Goal: Information Seeking & Learning: Learn about a topic

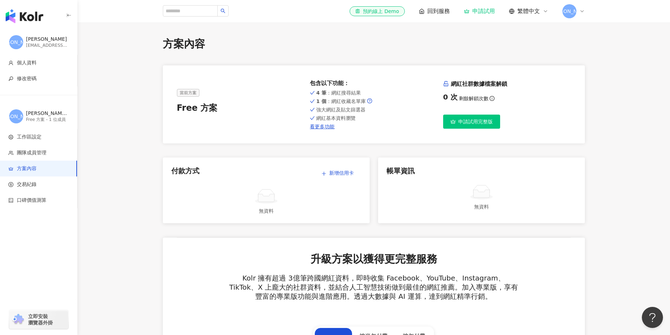
drag, startPoint x: 45, startPoint y: 18, endPoint x: 86, endPoint y: 43, distance: 48.0
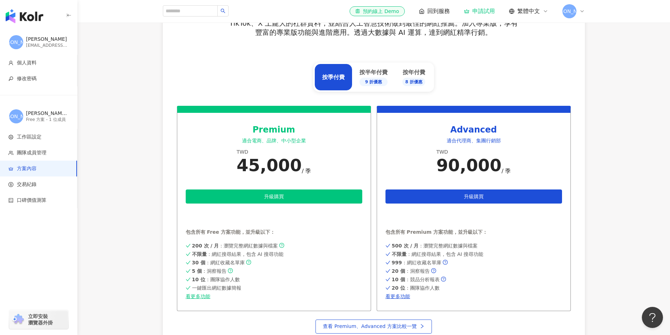
scroll to position [281, 0]
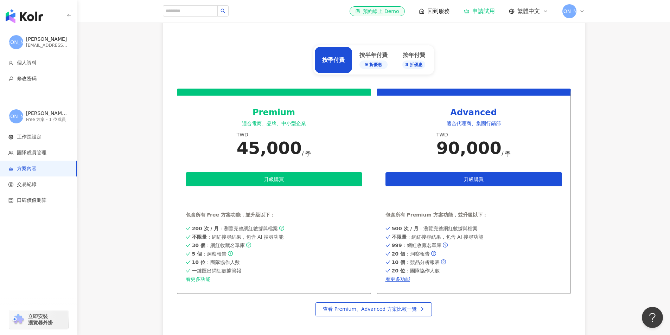
click at [193, 278] on link "看更多功能" at bounding box center [274, 279] width 177 height 6
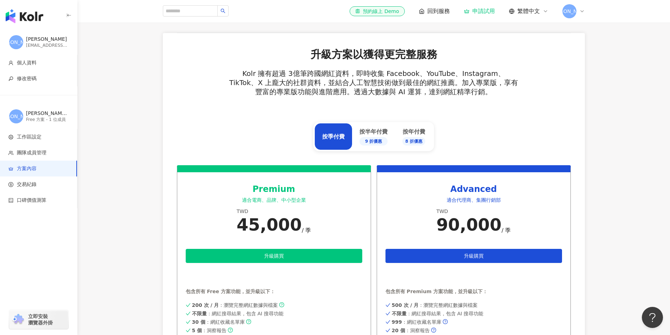
scroll to position [317, 0]
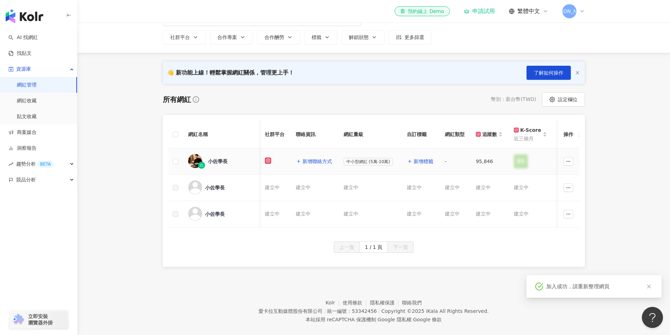
scroll to position [56, 0]
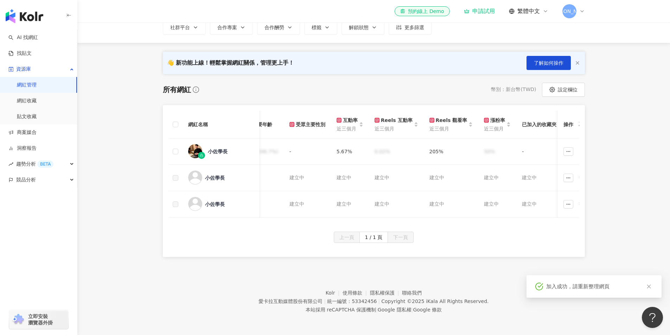
click at [434, 78] on main "網紅管理 加入網紅 社群平台 合作專案 合作酬勞 標籤 解鎖狀態 更多篩選 👋 新功能上線！輕鬆掌握網紅關係，管理更上手！ 了解如何操作 所有網紅 幣別 ： …" at bounding box center [373, 114] width 593 height 286
click at [228, 150] on span "小佐學長" at bounding box center [231, 151] width 46 height 7
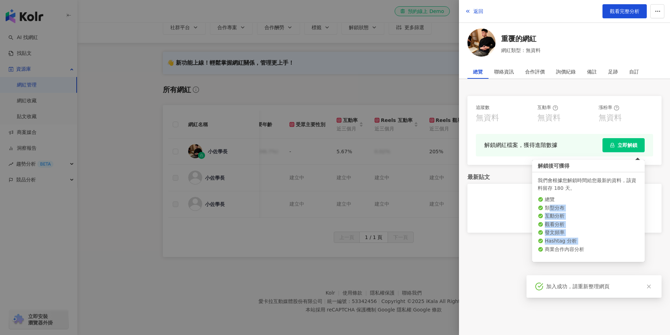
drag, startPoint x: 548, startPoint y: 204, endPoint x: 585, endPoint y: 245, distance: 55.6
click at [585, 245] on ul "總覽 類型分布 互動分析 觀看分析 發文頻率 Hashtag 分析 商業合作內容分析" at bounding box center [588, 224] width 101 height 57
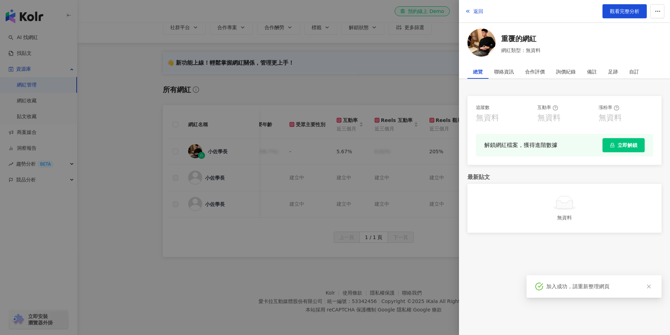
click at [378, 80] on div at bounding box center [335, 167] width 670 height 335
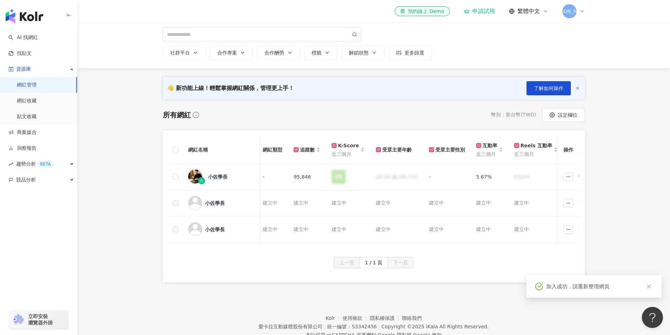
scroll to position [0, 0]
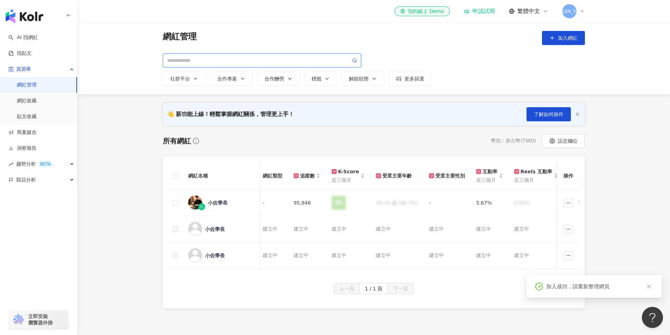
click at [252, 59] on input "search" at bounding box center [259, 61] width 184 height 8
type input "**"
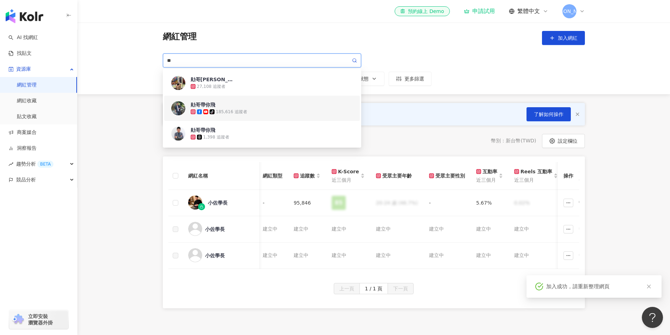
click at [265, 107] on div "勛哥帶你飛 tiktok-icon 185,616 追蹤者" at bounding box center [272, 108] width 162 height 14
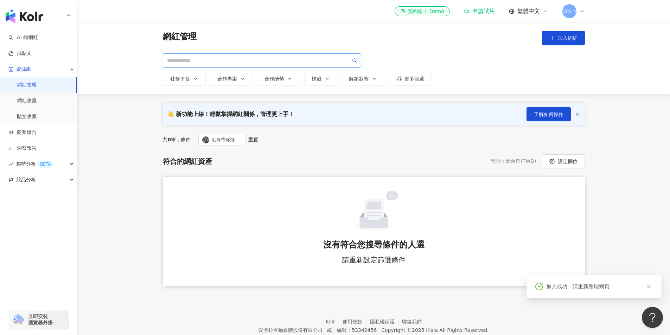
click at [230, 62] on input "search" at bounding box center [259, 61] width 184 height 8
click at [225, 142] on span "勛哥帶你飛" at bounding box center [221, 140] width 47 height 12
click at [255, 137] on div "重置" at bounding box center [253, 140] width 10 height 6
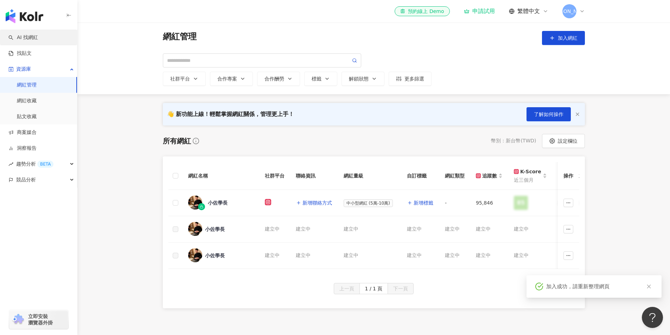
click at [38, 40] on link "AI 找網紅" at bounding box center [23, 37] width 30 height 7
click at [47, 39] on div "AI 找網紅 找貼文 資源庫 網紅管理 網紅收藏 貼文收藏 商案媒合 洞察報告 趨勢分析 BETA 競品分析 立即安裝 瀏覽器外掛 el-icon-cs 預約…" at bounding box center [335, 193] width 670 height 387
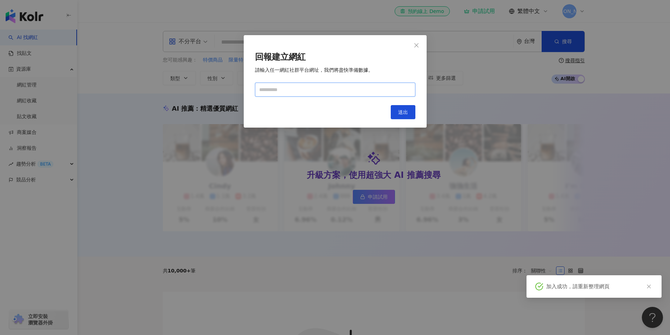
click at [360, 93] on input "text" at bounding box center [335, 90] width 160 height 14
type input "**********"
click at [403, 113] on span "送出" at bounding box center [403, 112] width 10 height 6
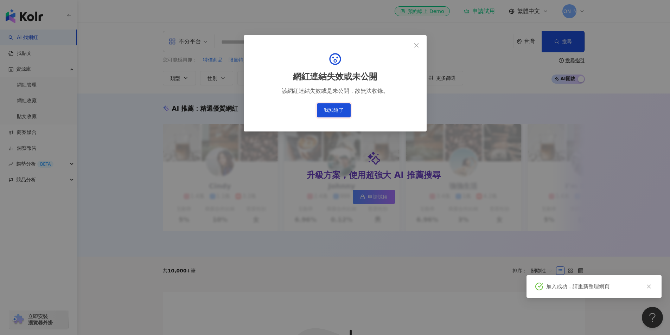
click at [331, 105] on button "我知道了" at bounding box center [334, 110] width 34 height 14
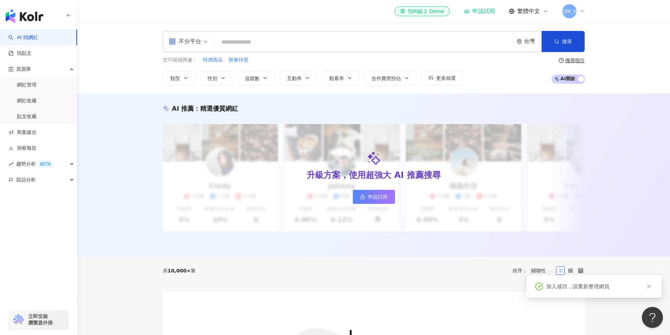
click at [290, 41] on input "search" at bounding box center [363, 42] width 293 height 13
click at [193, 43] on div "不分平台" at bounding box center [185, 41] width 32 height 11
click at [214, 76] on span "性別" at bounding box center [213, 79] width 10 height 6
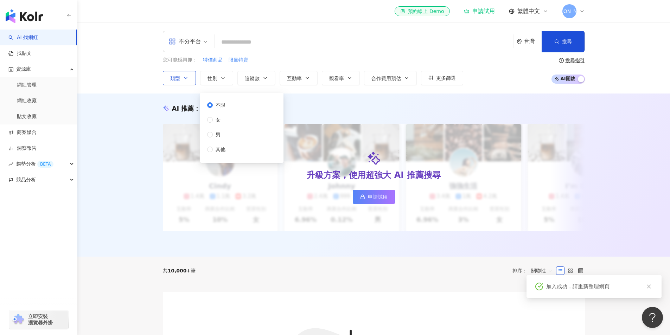
click at [183, 82] on button "類型" at bounding box center [179, 78] width 33 height 14
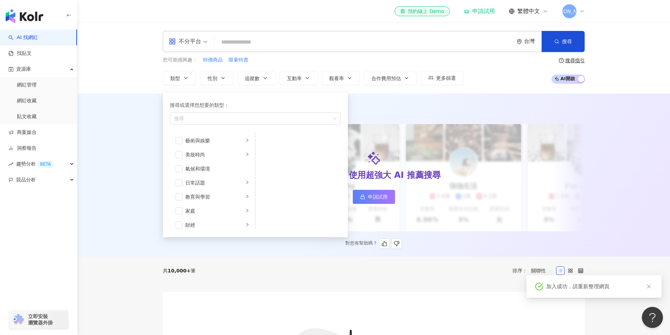
click at [154, 142] on div "AI 推薦 ： 精選優質網紅 升級方案，使用超強大 AI 推薦搜尋 申請試用 Cindy 1.4萬 1.1萬 3.2萬 互動率 5% 商業合作比例 10% 受…" at bounding box center [374, 176] width 450 height 145
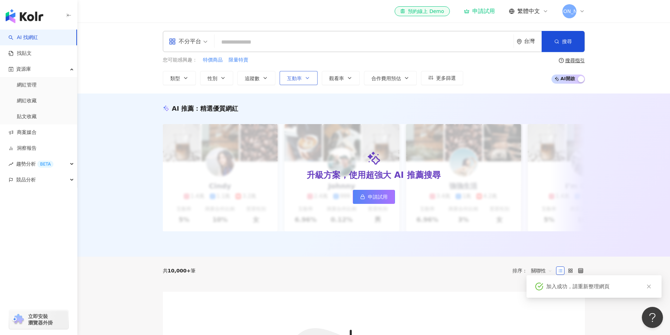
click at [302, 81] on button "互動率" at bounding box center [299, 78] width 38 height 14
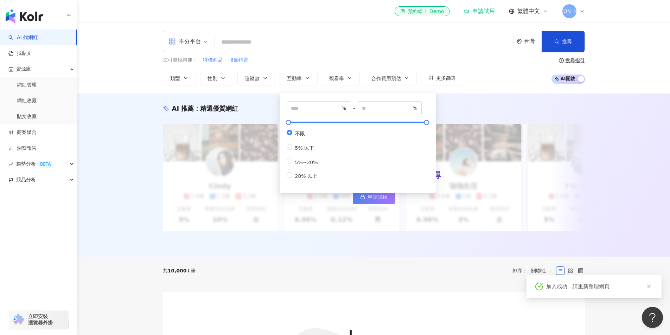
click at [510, 99] on div "AI 推薦 ： 精選優質網紅 升級方案，使用超強大 AI 推薦搜尋 申請試用 Cindy 1.4萬 1.1萬 3.2萬 互動率 5% 商業合作比例 10% 受…" at bounding box center [373, 175] width 593 height 163
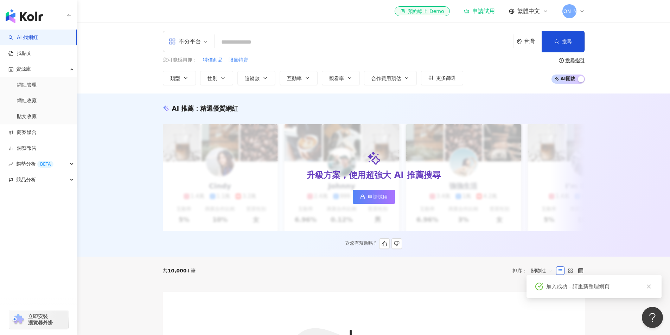
click at [371, 202] on link "申請試用" at bounding box center [374, 197] width 42 height 14
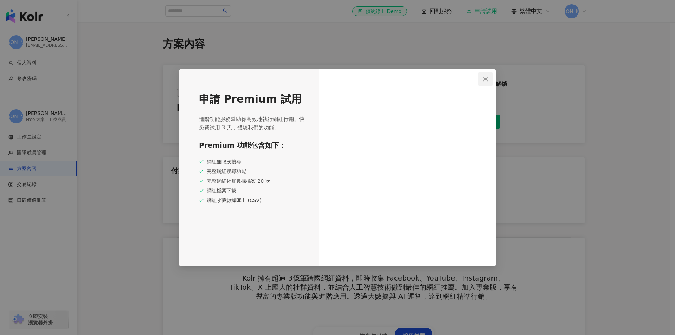
click at [486, 82] on button "Close" at bounding box center [486, 79] width 14 height 14
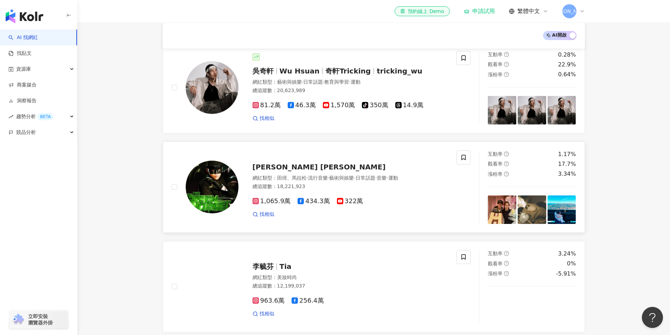
scroll to position [246, 0]
